Goal: Use online tool/utility: Utilize a website feature to perform a specific function

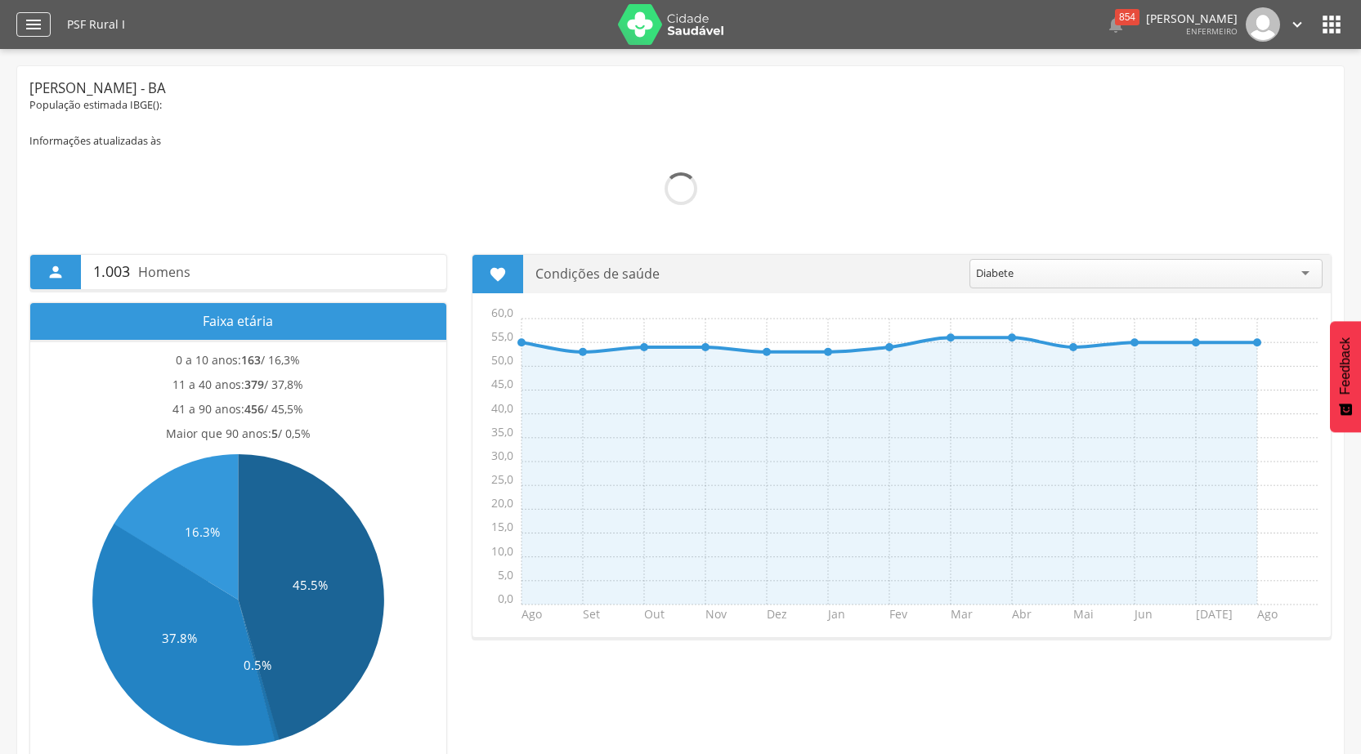
click at [31, 22] on icon "" at bounding box center [34, 25] width 20 height 20
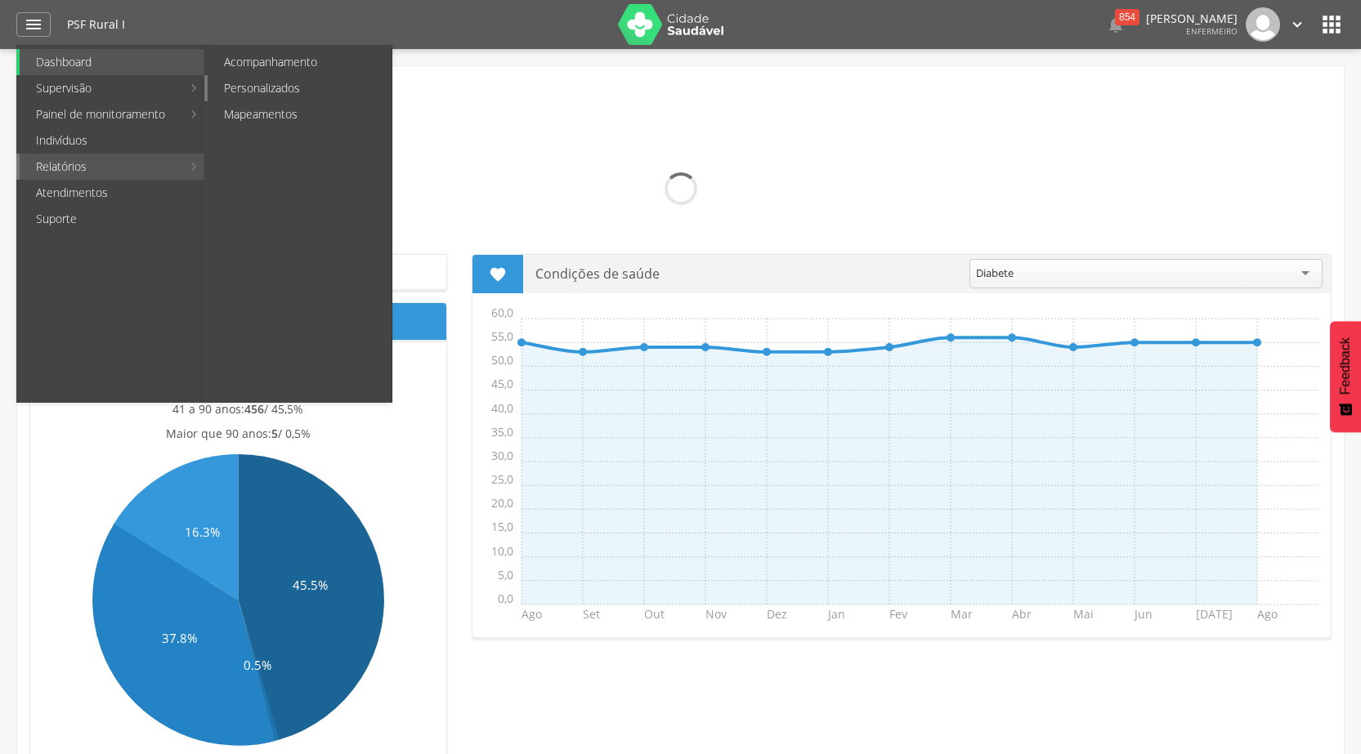
click at [254, 90] on link "Personalizados" at bounding box center [300, 88] width 184 height 26
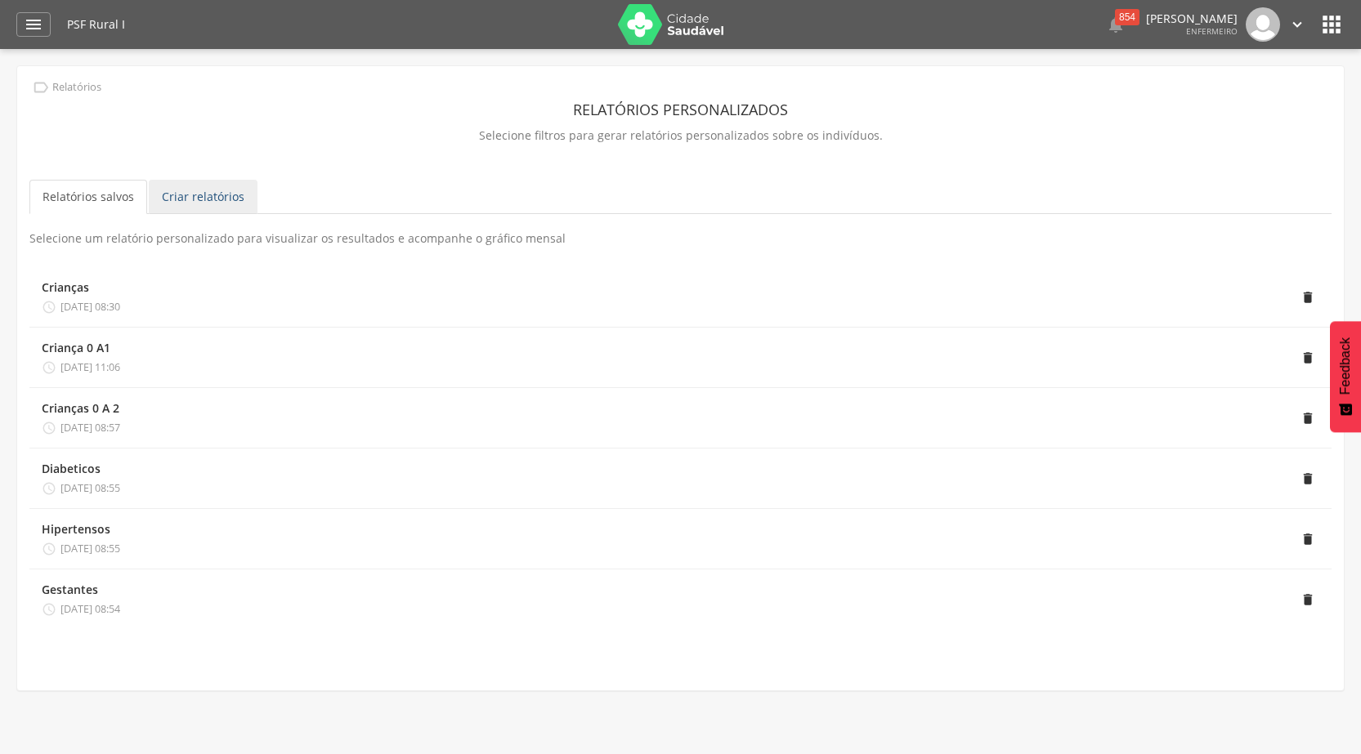
click at [220, 189] on link "Criar relatórios" at bounding box center [203, 197] width 109 height 34
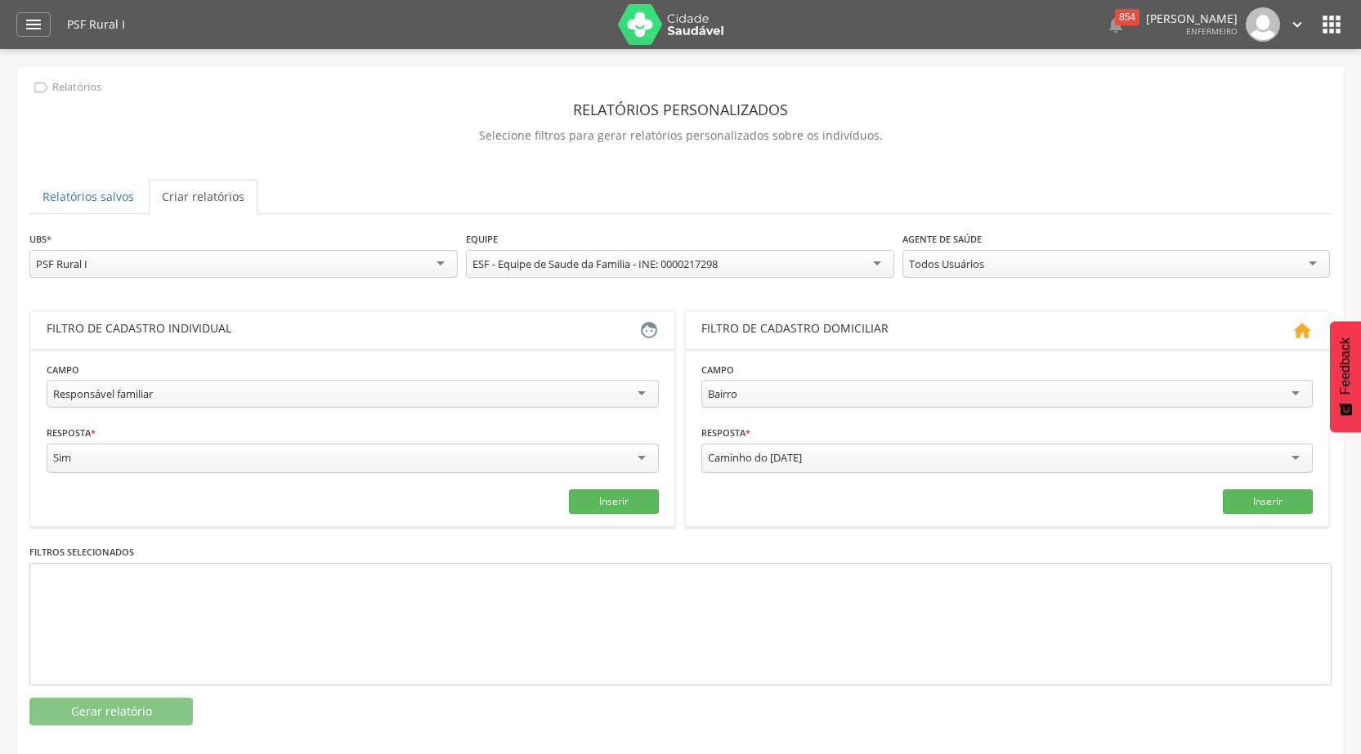
click at [1309, 262] on div "Todos Usuários" at bounding box center [1116, 264] width 428 height 28
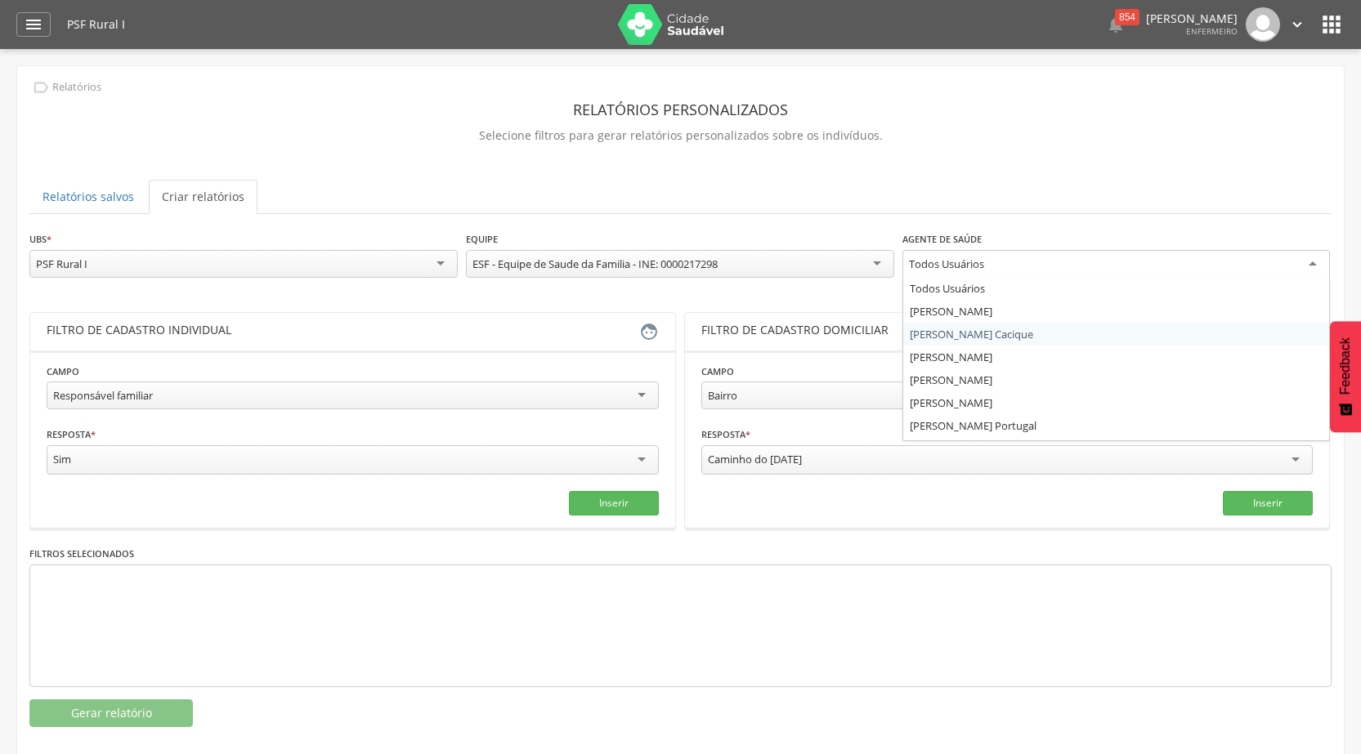
scroll to position [20, 0]
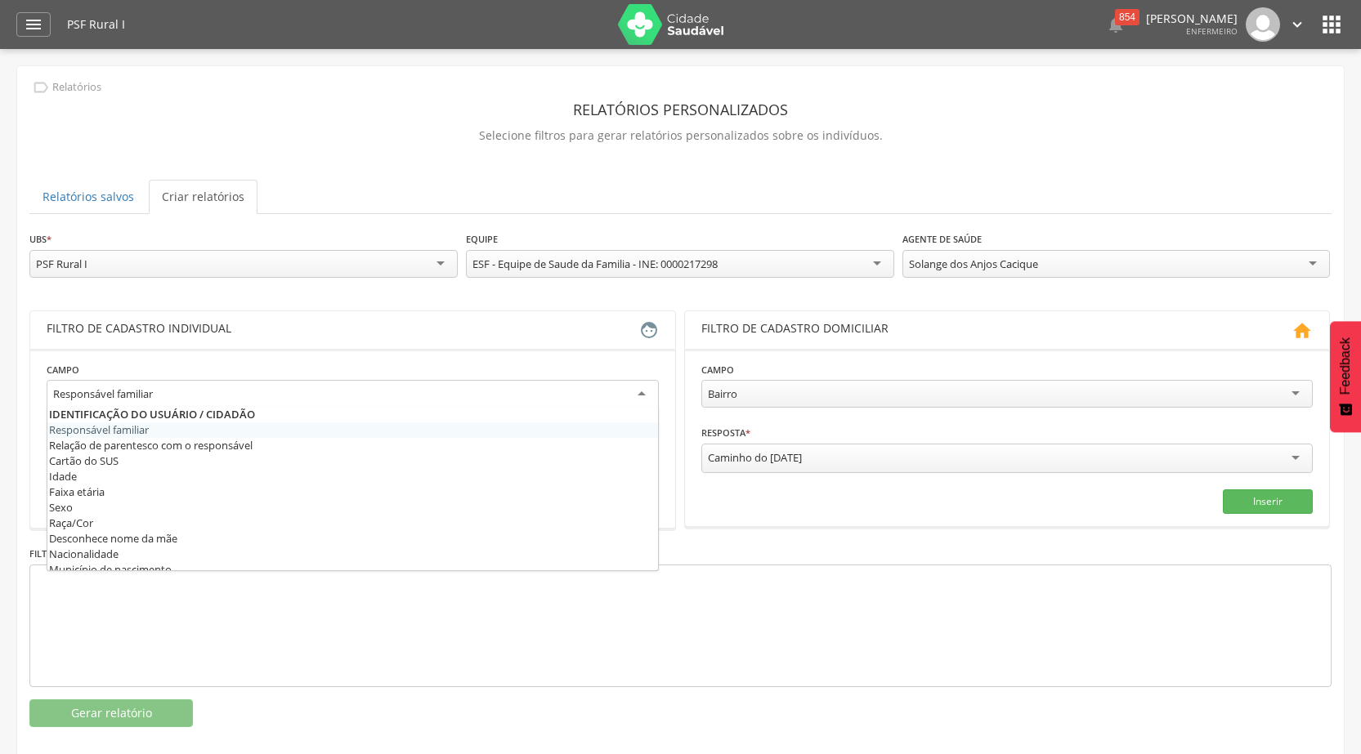
click at [642, 392] on div "Responsável familiar" at bounding box center [353, 394] width 612 height 29
click at [719, 498] on div "Inserir" at bounding box center [1007, 502] width 612 height 25
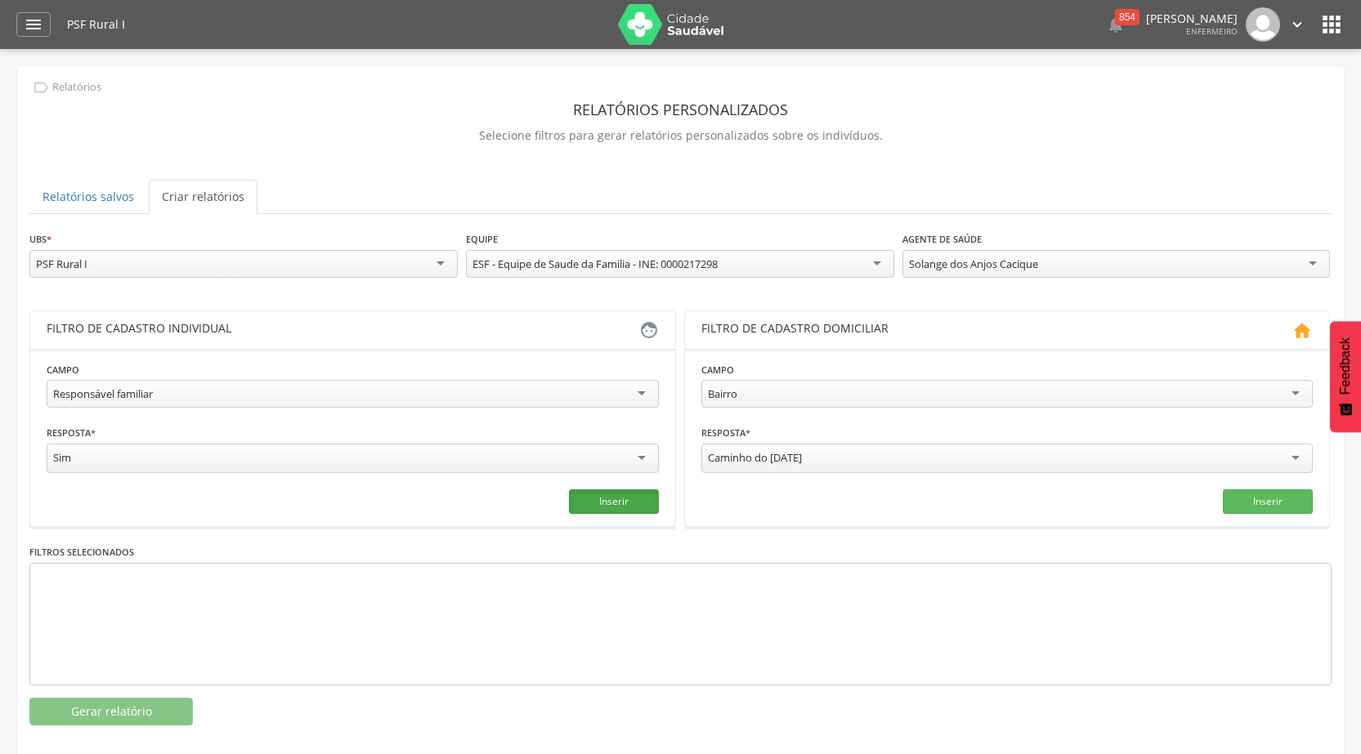
click at [610, 495] on button "Inserir" at bounding box center [614, 502] width 90 height 25
click at [86, 713] on button "Gerar relatório" at bounding box center [110, 712] width 163 height 28
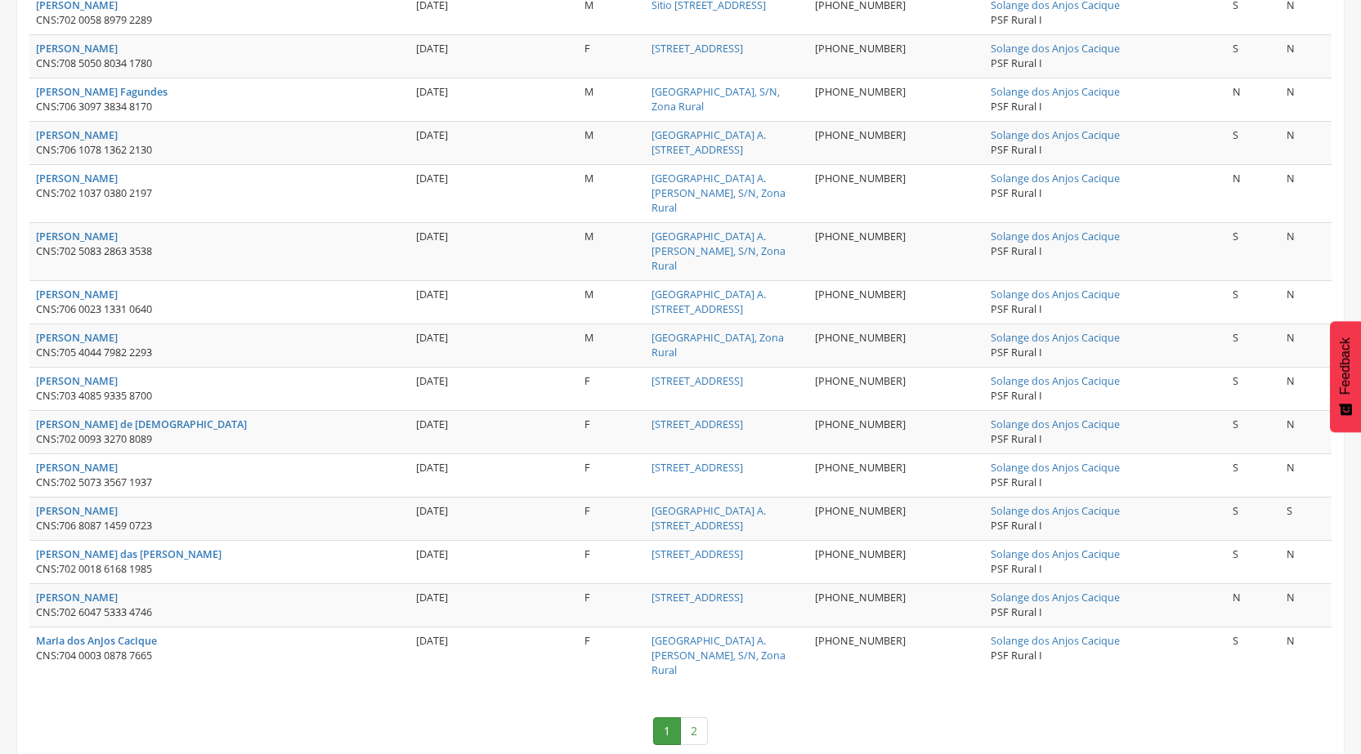
scroll to position [2052, 0]
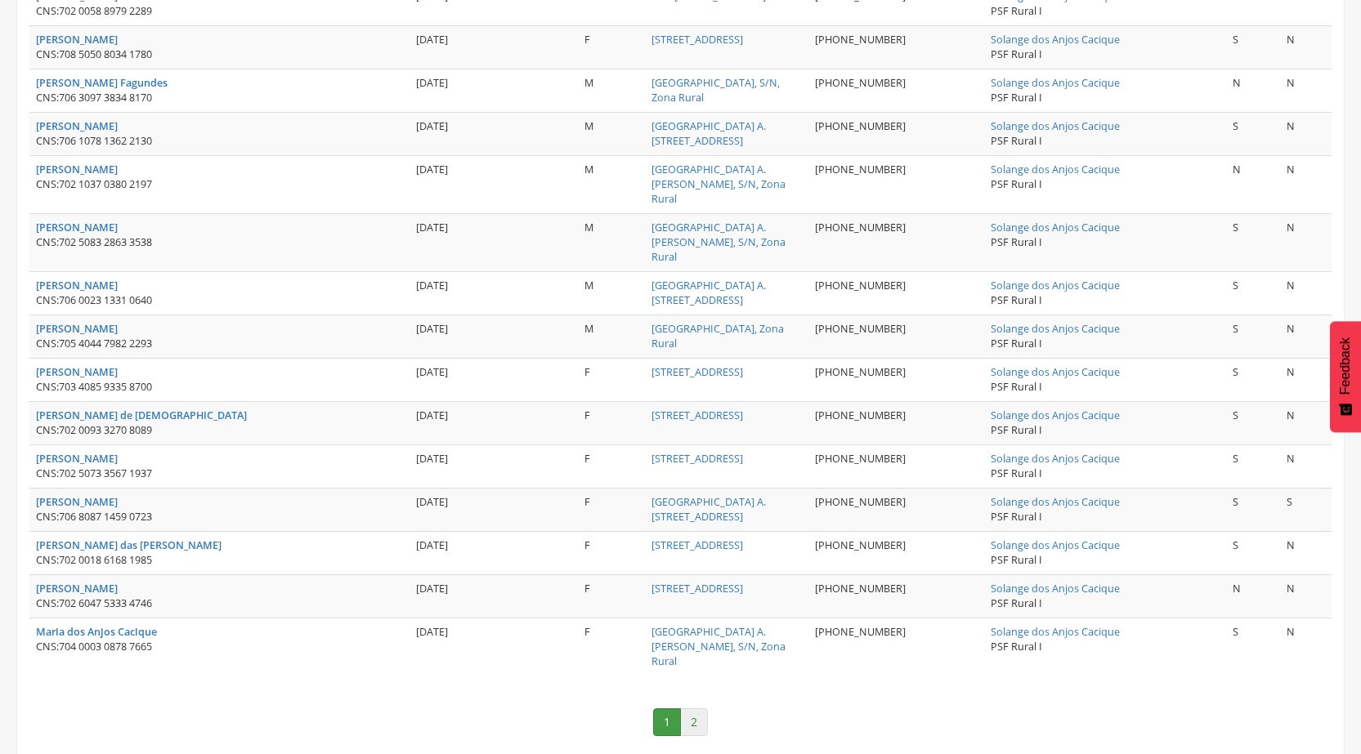
click at [694, 709] on link "2" at bounding box center [694, 723] width 28 height 28
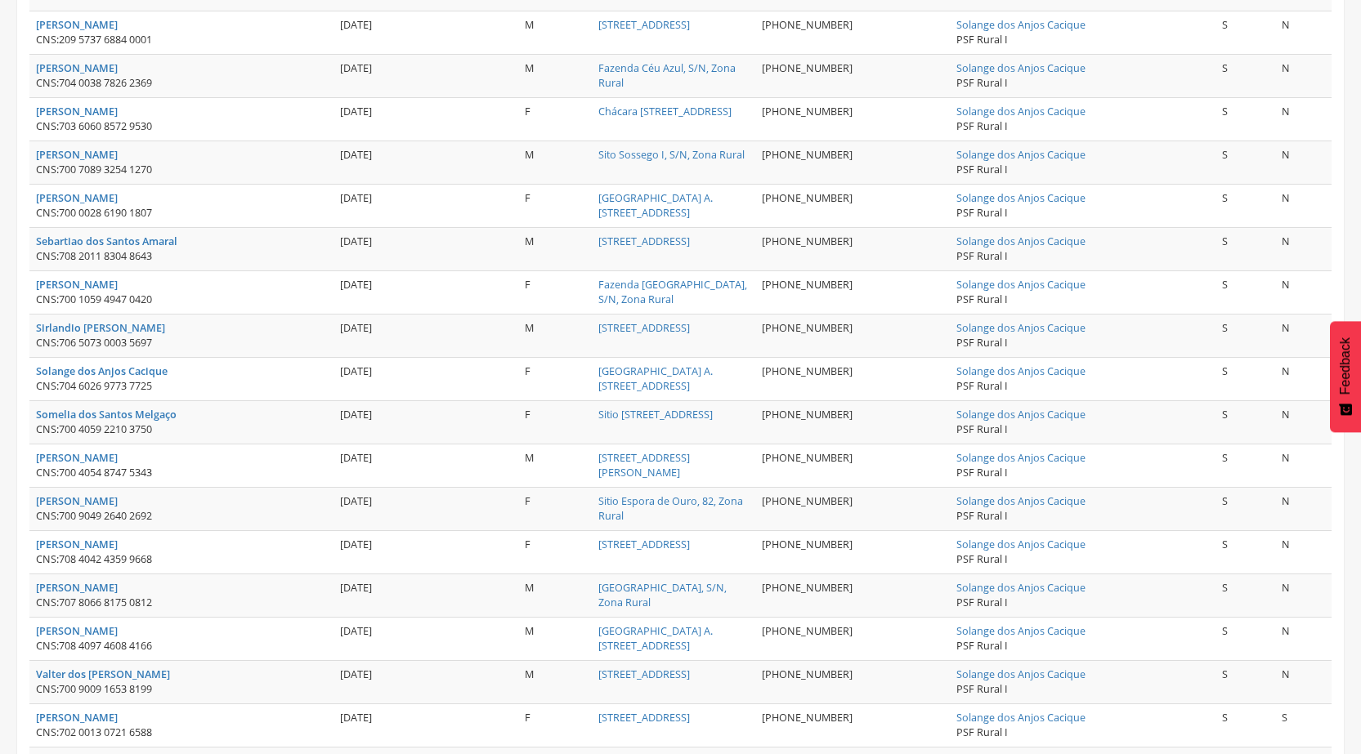
scroll to position [970, 0]
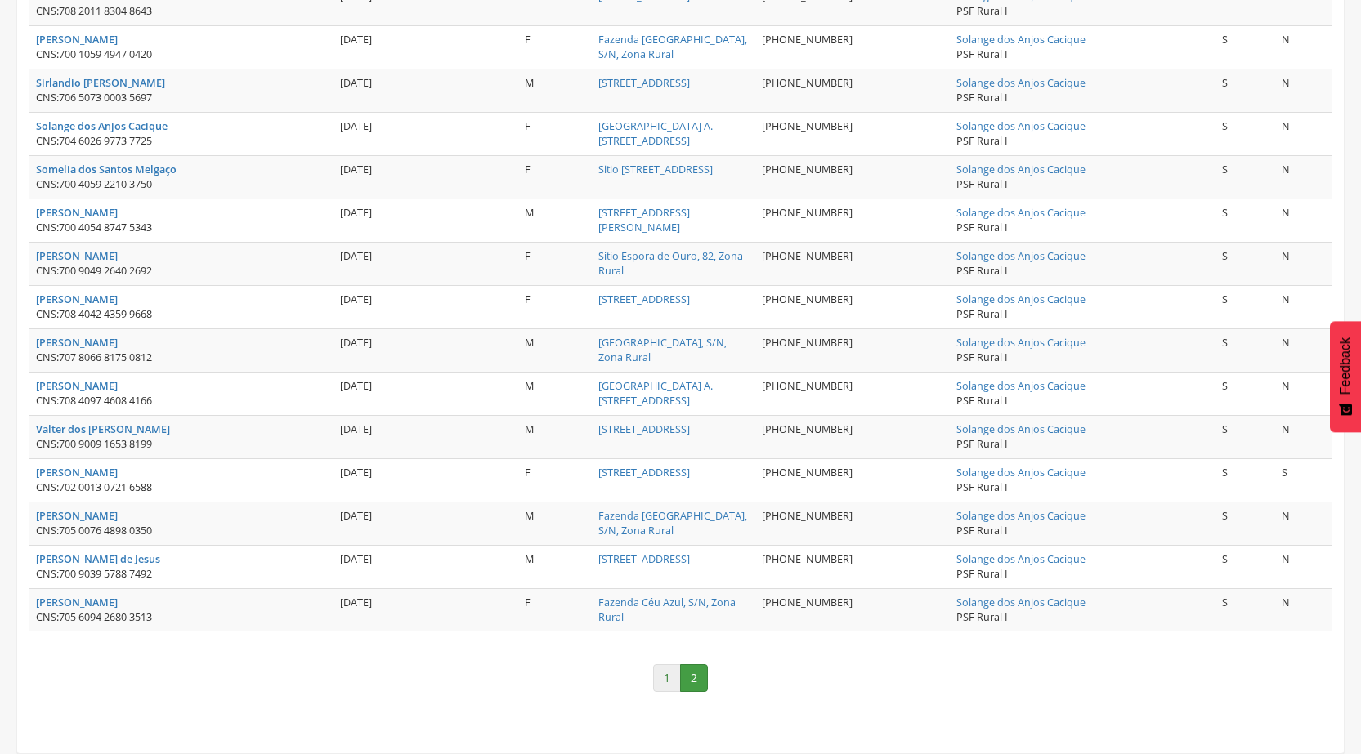
click at [672, 682] on link "1" at bounding box center [667, 678] width 28 height 28
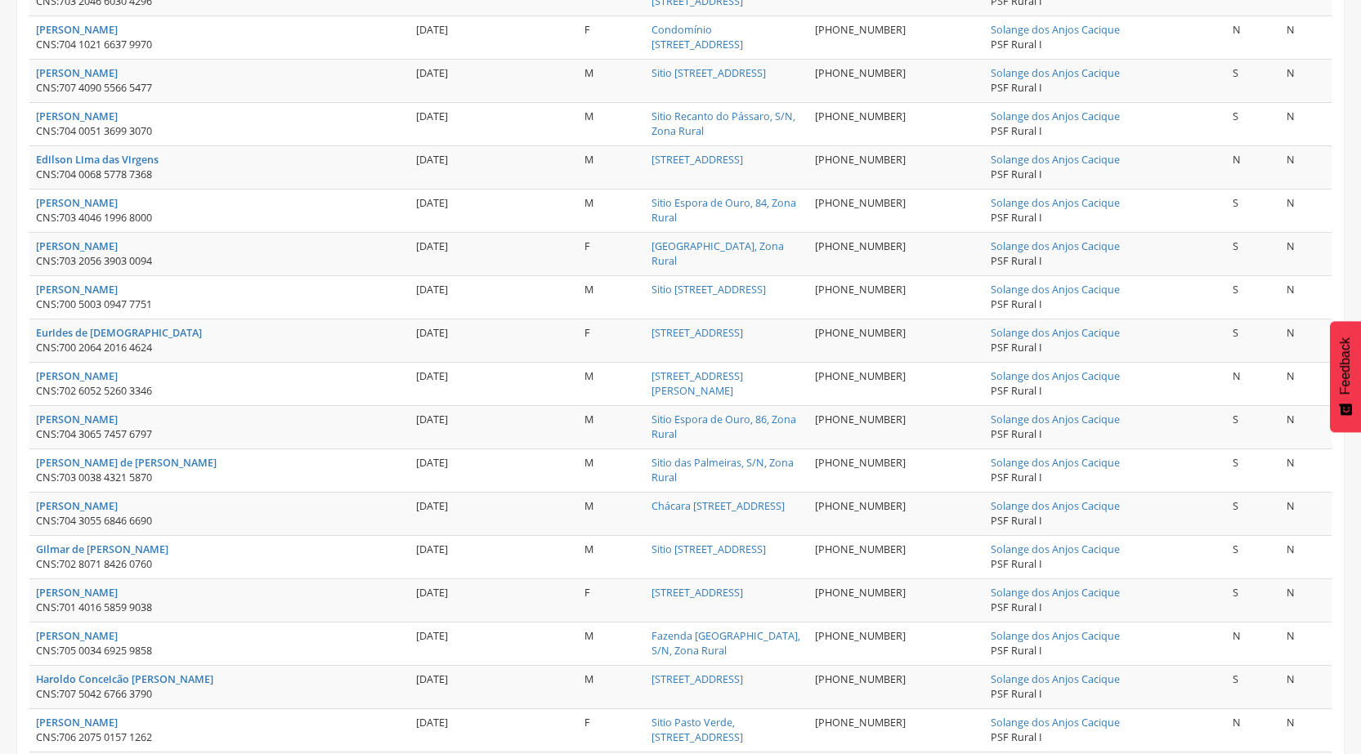
scroll to position [398, 0]
